Goal: Task Accomplishment & Management: Manage account settings

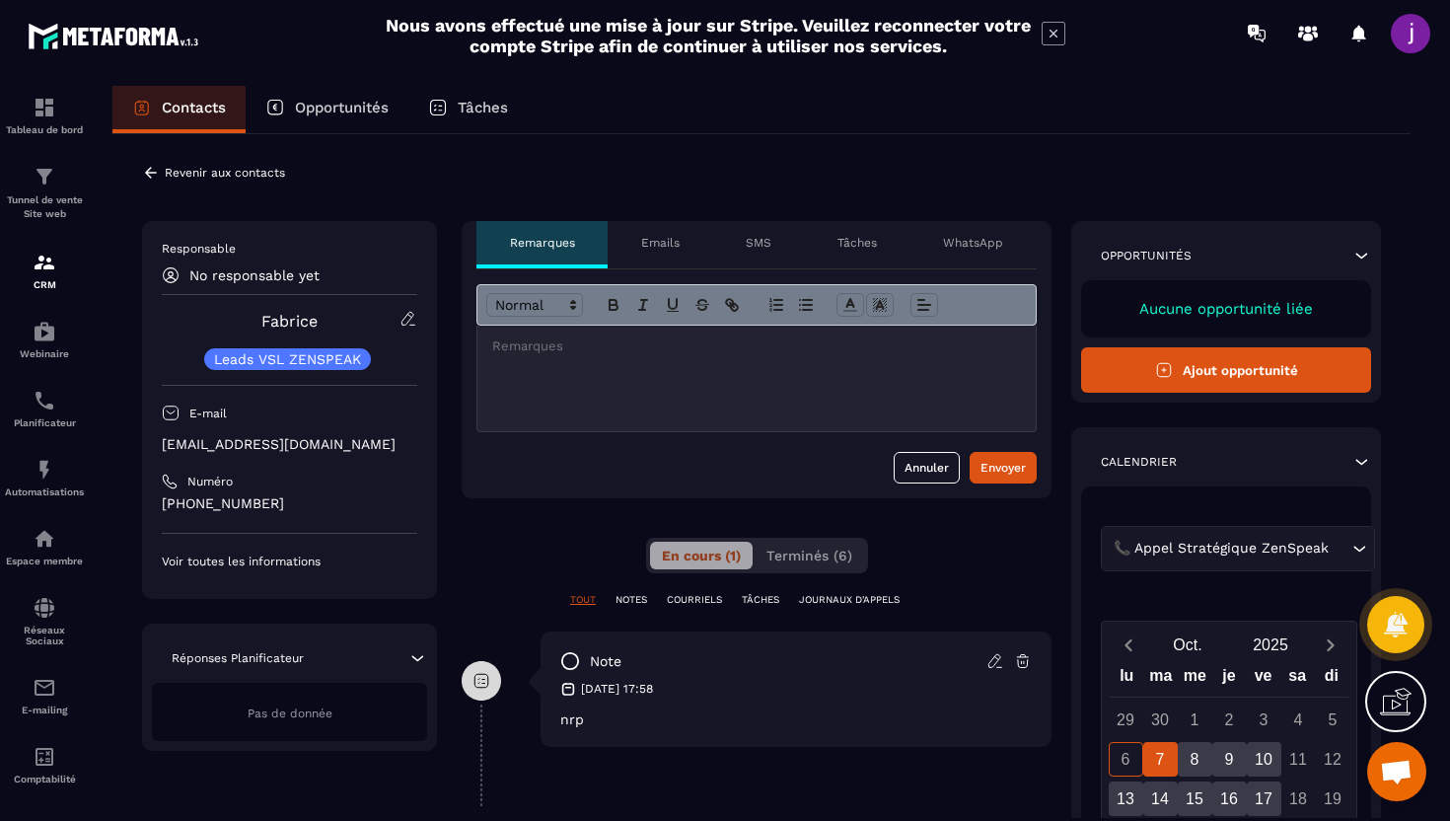
click at [157, 187] on div "**********" at bounding box center [761, 685] width 1298 height 1102
click at [152, 168] on icon at bounding box center [151, 173] width 18 height 18
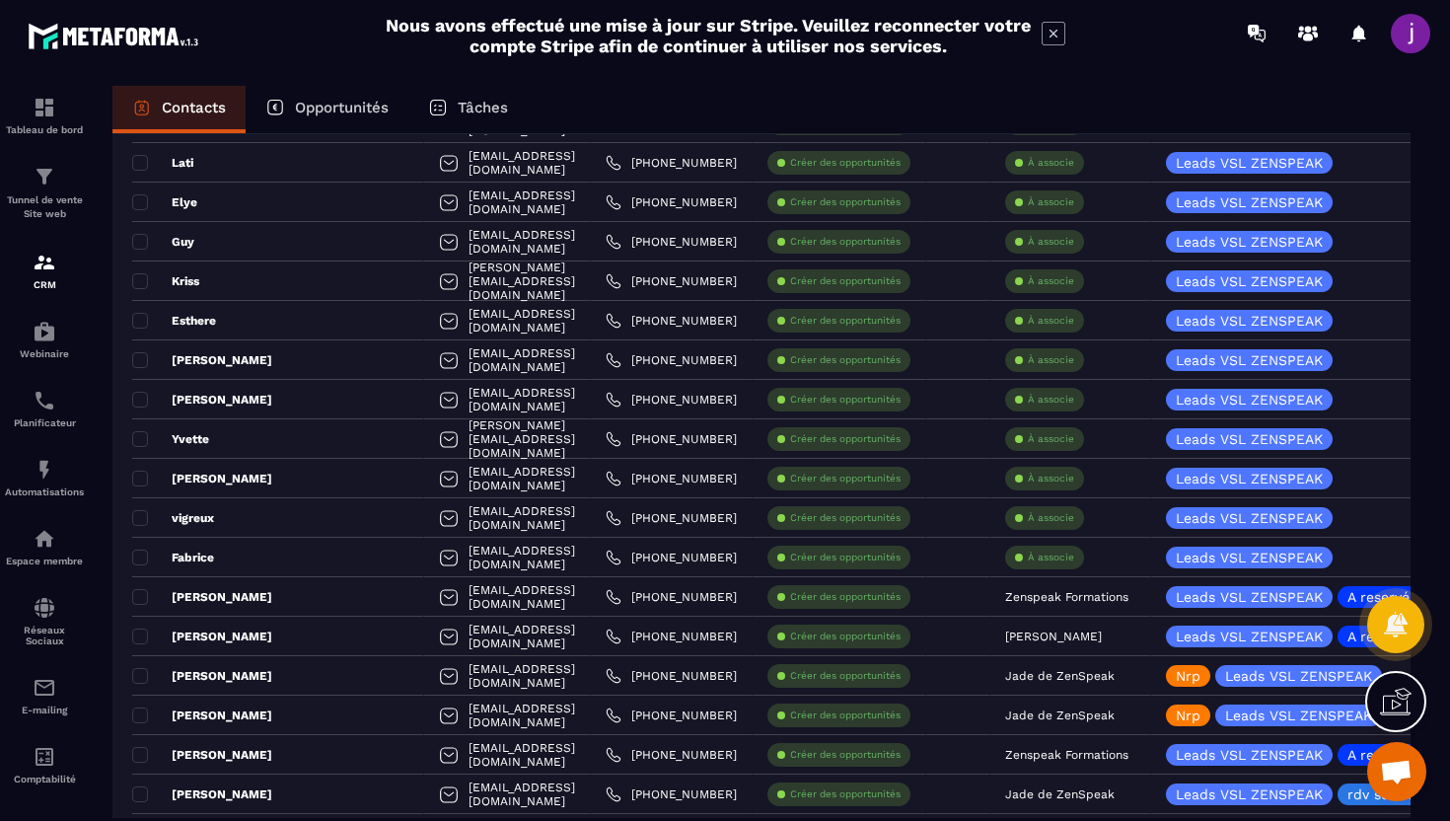
scroll to position [1222, 0]
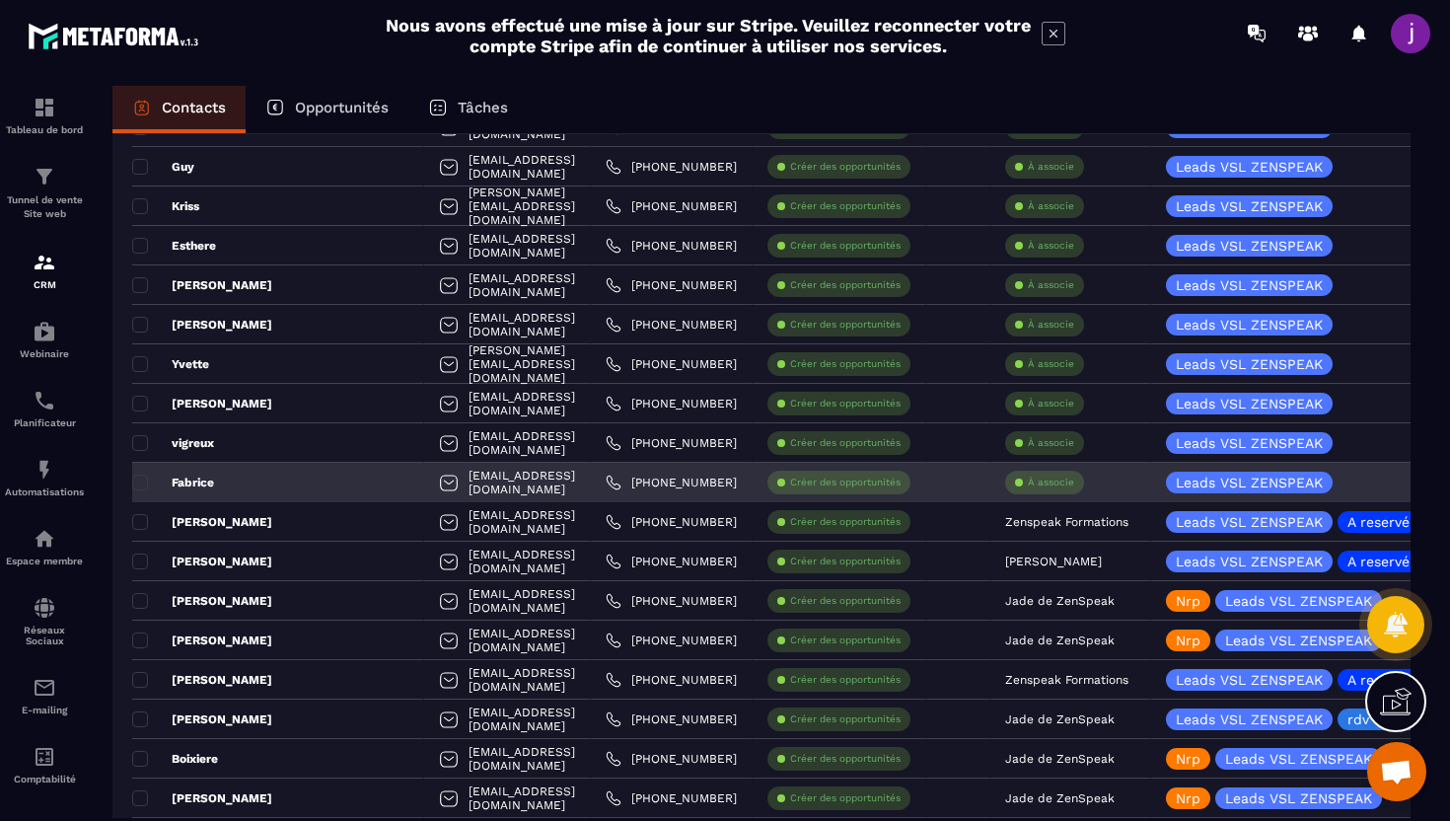
click at [1031, 485] on div "À associe" at bounding box center [1044, 482] width 79 height 24
click at [1060, 490] on div "À associe" at bounding box center [1044, 482] width 79 height 24
click at [1043, 472] on div "À associe" at bounding box center [1044, 482] width 79 height 24
click at [1030, 471] on div "À associe" at bounding box center [1044, 482] width 79 height 24
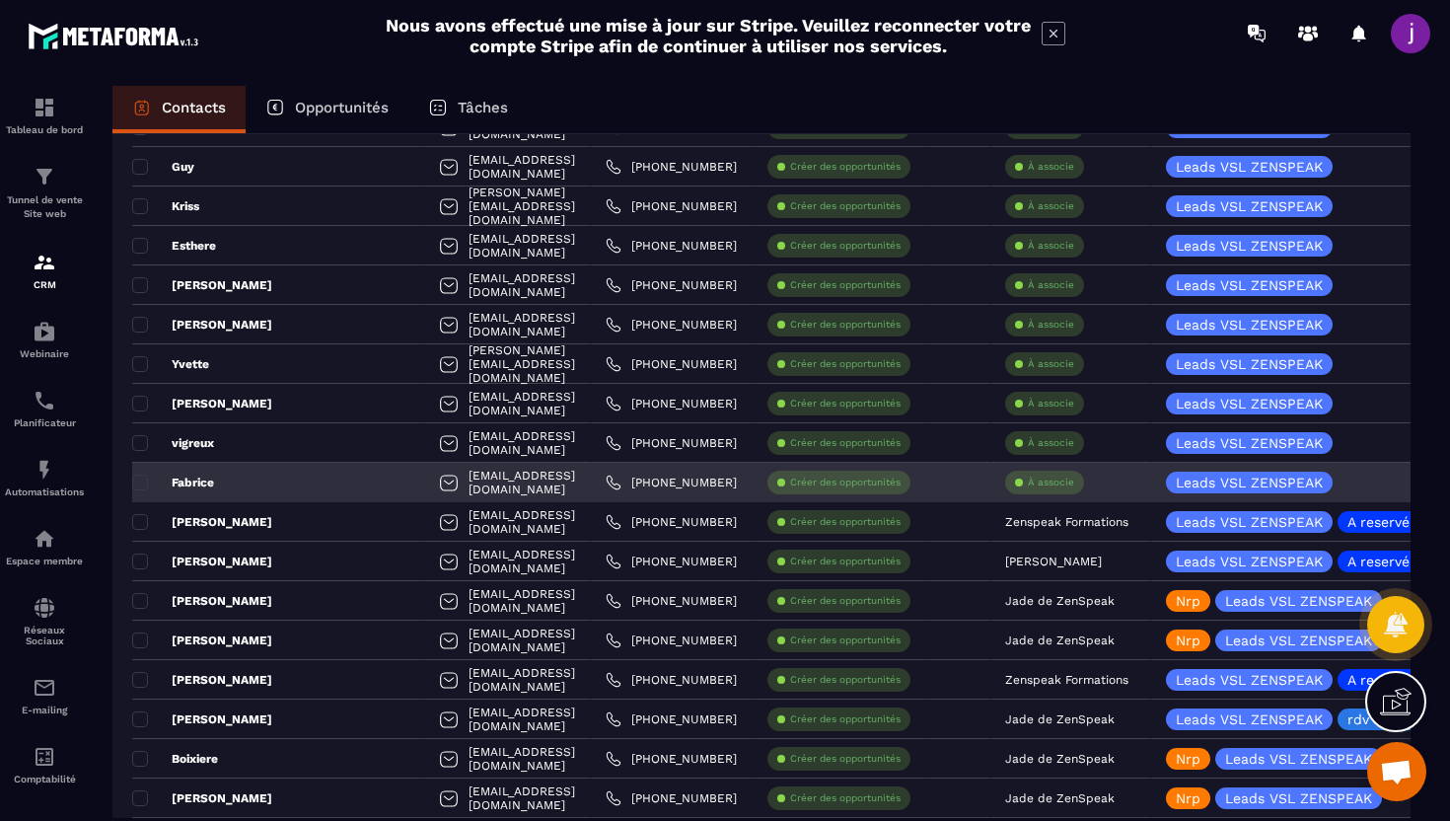
click at [1035, 476] on p "À associe" at bounding box center [1051, 482] width 46 height 14
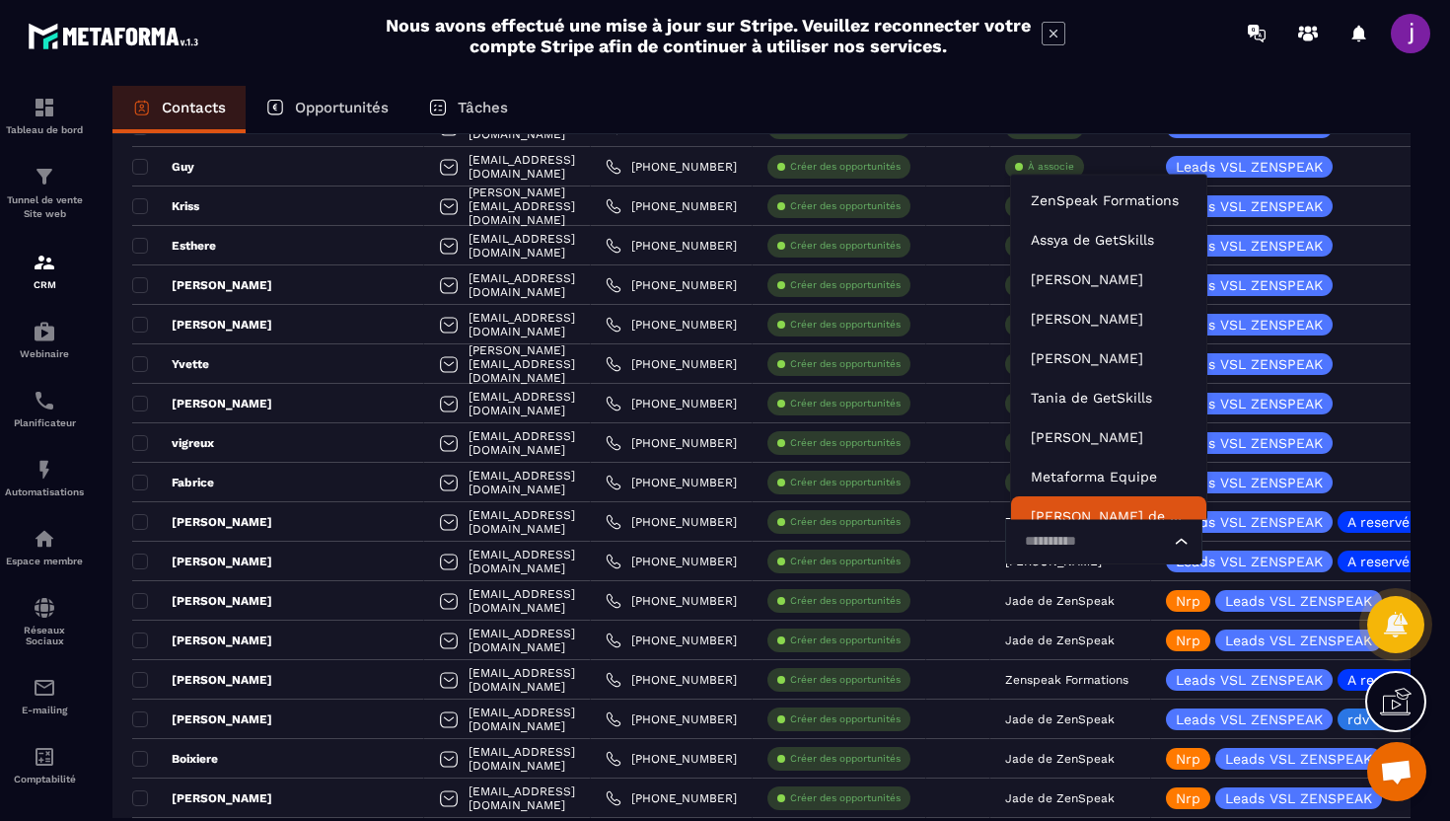
scroll to position [15, 0]
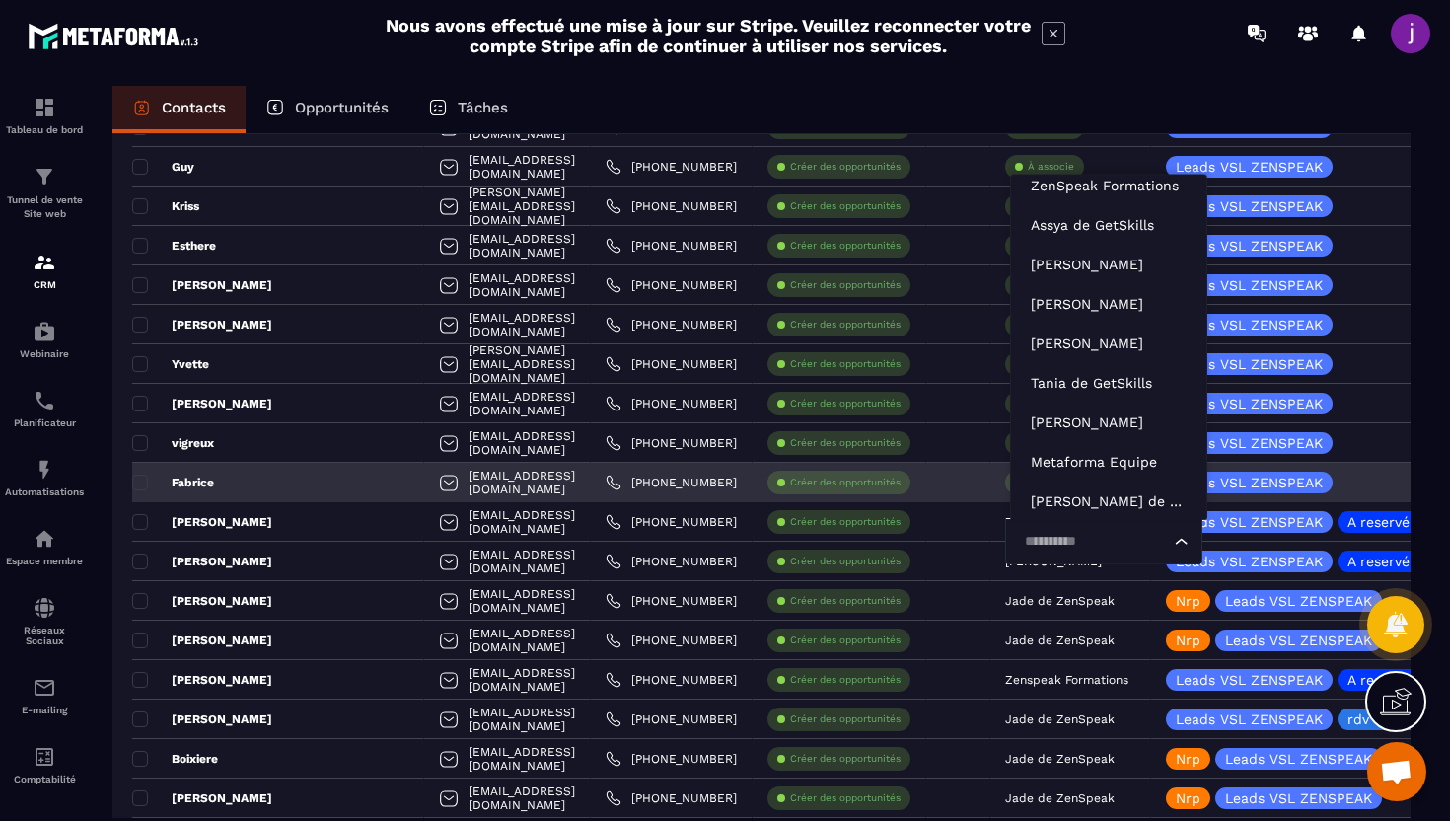
click at [1070, 538] on input "Search for option" at bounding box center [1094, 542] width 152 height 22
type input "****"
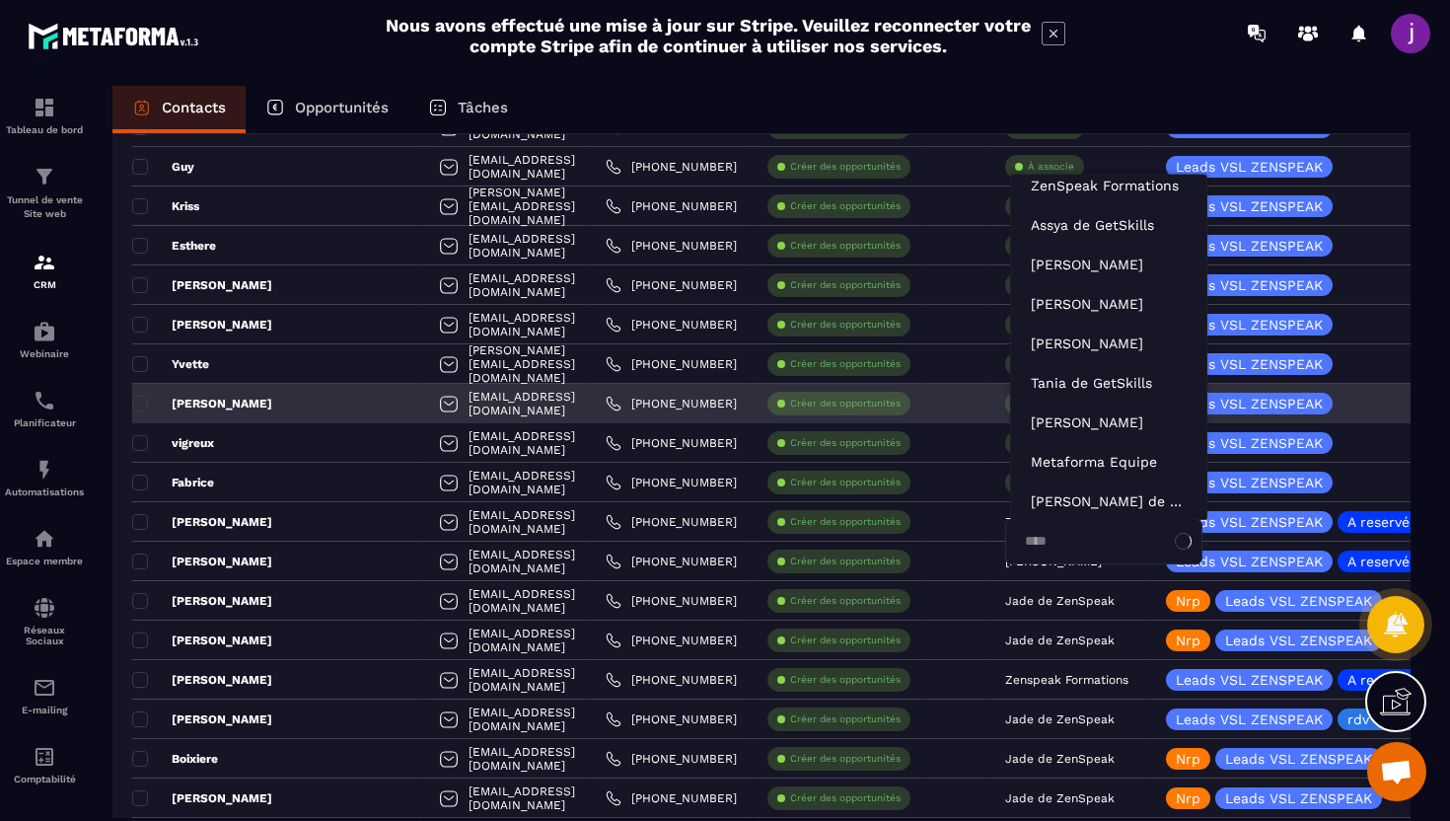
scroll to position [0, 0]
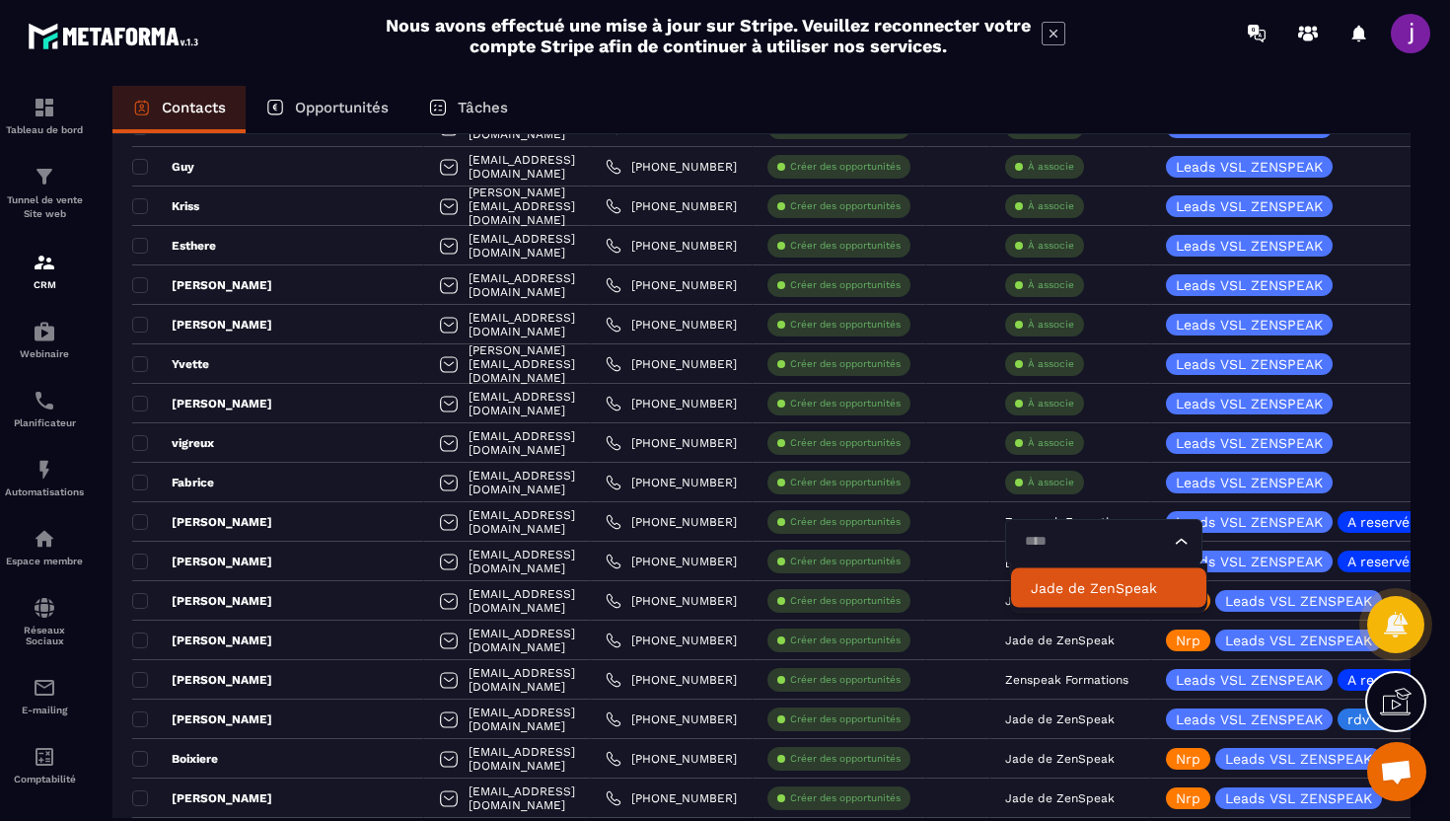
click at [1057, 590] on p "Jade de ZenSpeak" at bounding box center [1109, 588] width 156 height 20
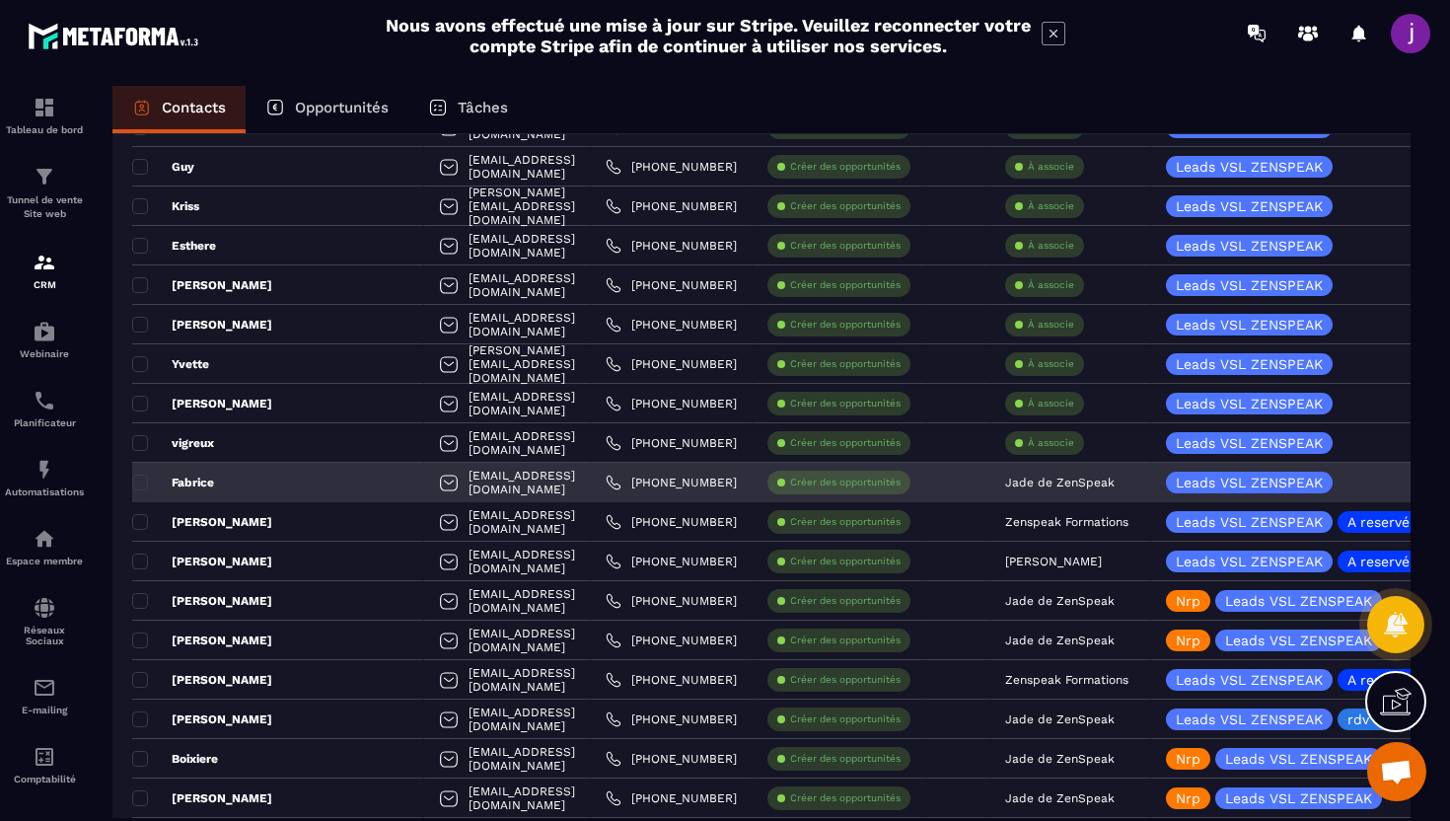
click at [294, 490] on div "Fabrice" at bounding box center [278, 482] width 292 height 39
